Goal: Information Seeking & Learning: Check status

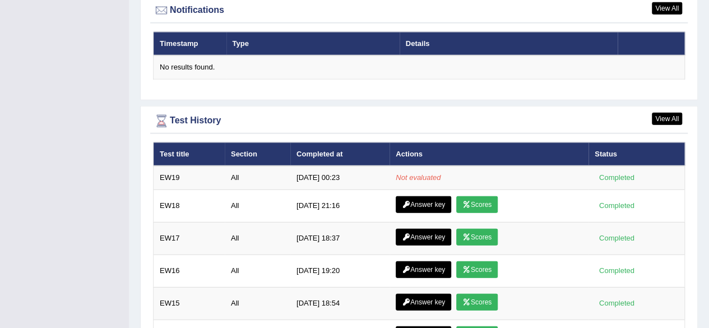
scroll to position [1366, 0]
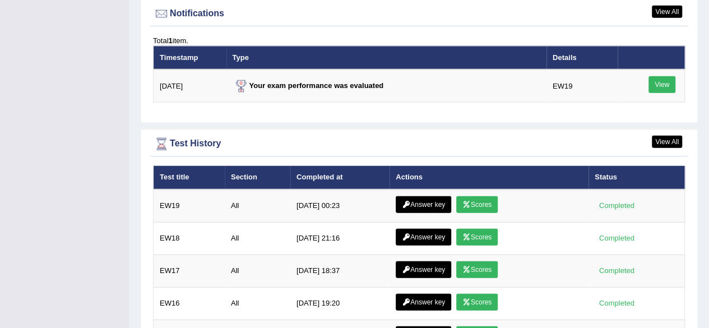
scroll to position [1366, 0]
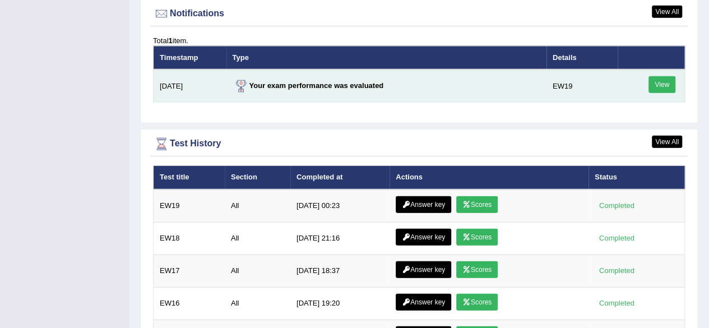
click at [663, 80] on link "View" at bounding box center [661, 84] width 27 height 17
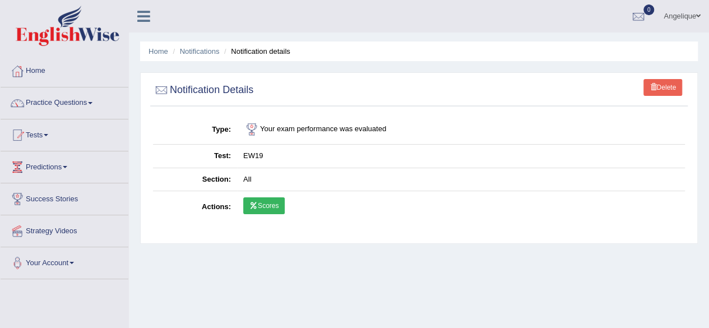
click at [266, 208] on link "Scores" at bounding box center [263, 205] width 41 height 17
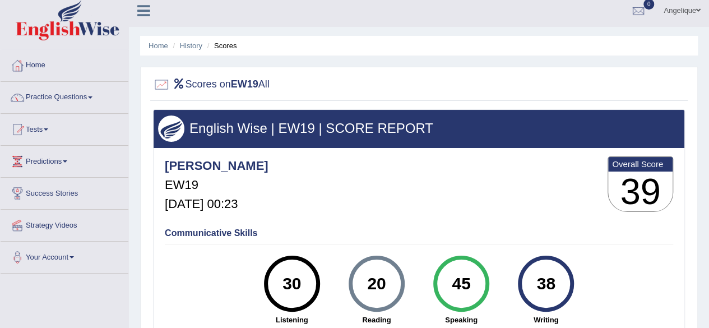
scroll to position [4, 0]
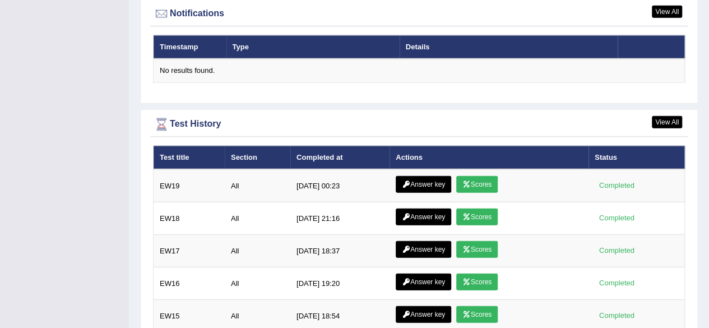
scroll to position [1366, 0]
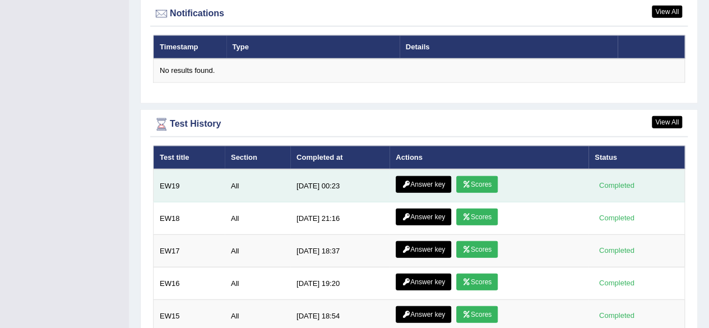
click at [420, 179] on link "Answer key" at bounding box center [423, 184] width 55 height 17
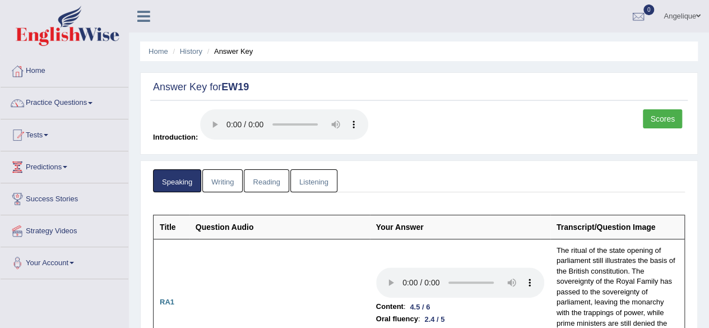
click at [223, 180] on link "Writing" at bounding box center [222, 180] width 40 height 23
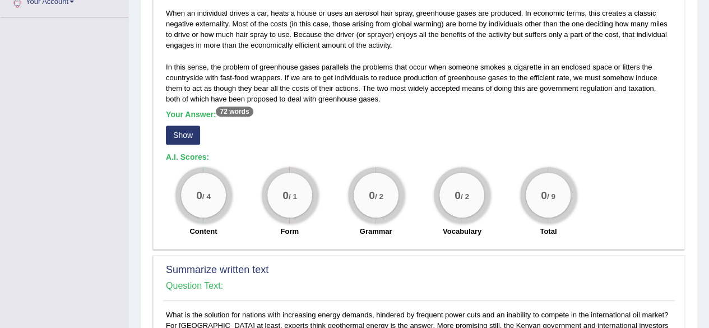
scroll to position [262, 0]
click at [187, 132] on button "Show" at bounding box center [183, 134] width 34 height 19
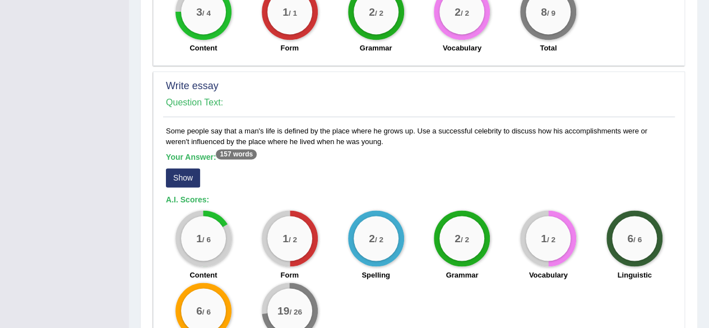
scroll to position [835, 0]
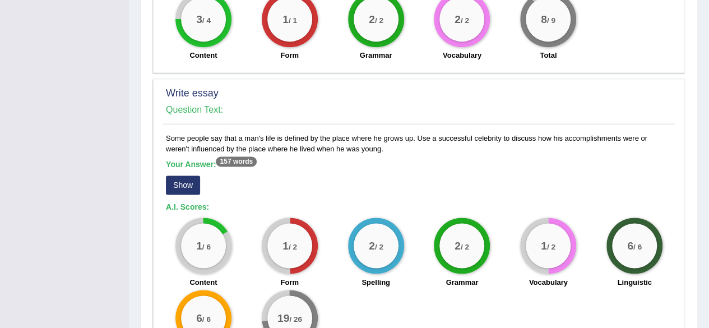
click at [183, 182] on button "Show" at bounding box center [183, 184] width 34 height 19
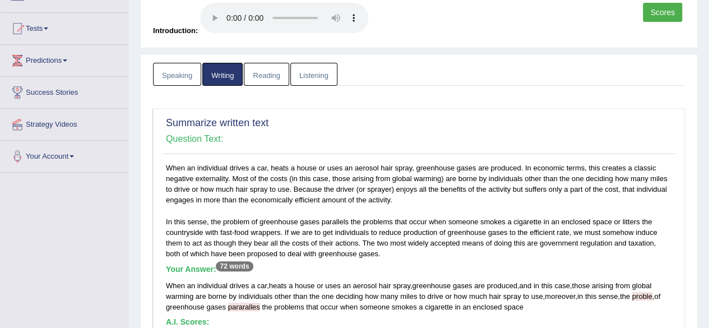
scroll to position [106, 0]
click at [263, 71] on link "Reading" at bounding box center [266, 74] width 45 height 23
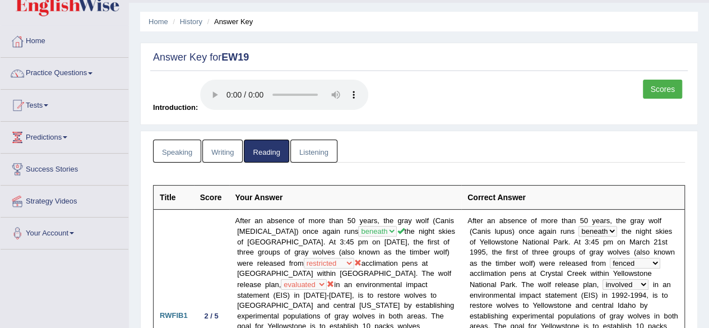
scroll to position [26, 0]
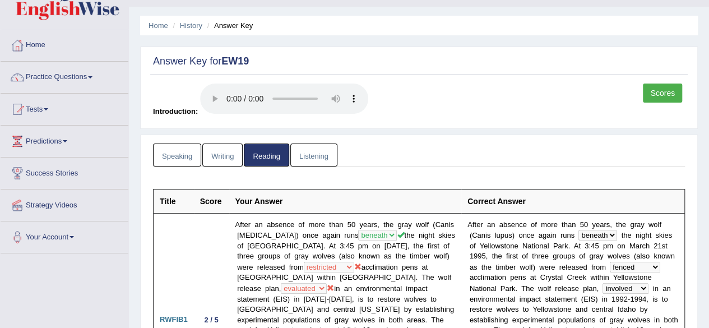
click at [310, 157] on link "Listening" at bounding box center [313, 154] width 47 height 23
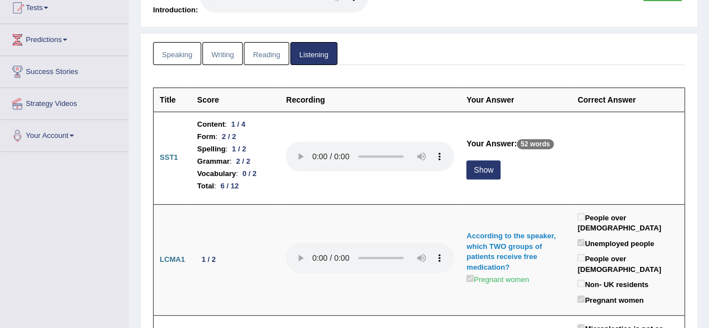
scroll to position [140, 0]
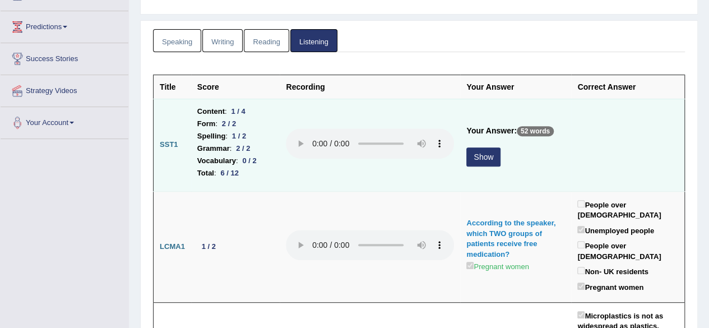
click at [480, 154] on button "Show" at bounding box center [483, 156] width 34 height 19
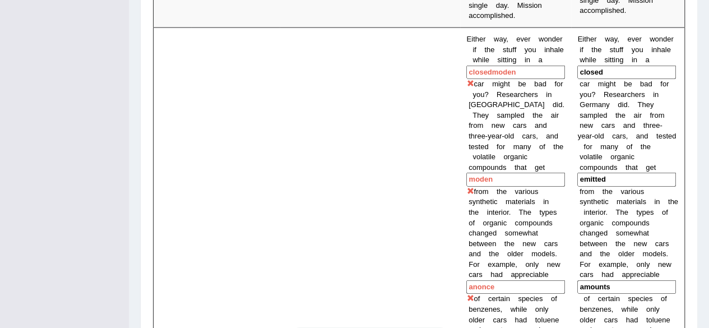
scroll to position [1293, 0]
